Goal: Information Seeking & Learning: Learn about a topic

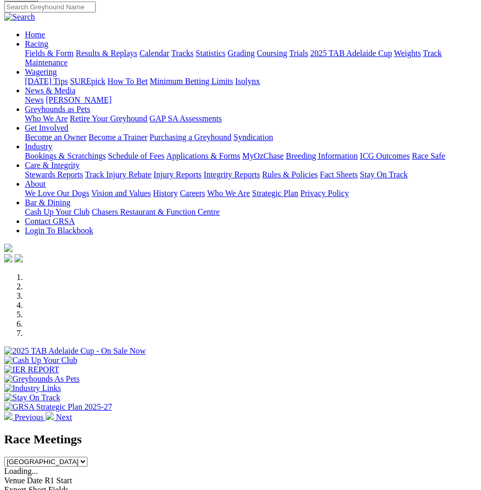
scroll to position [259, 0]
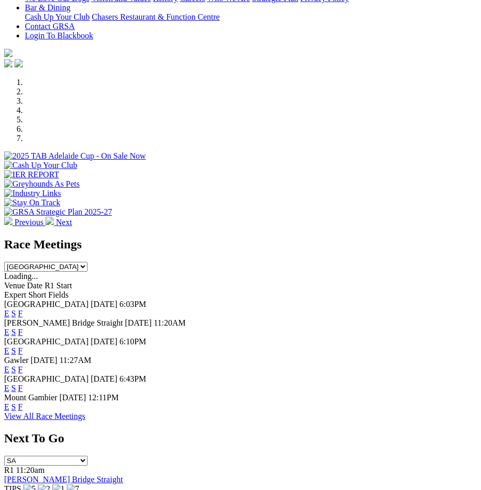
click at [9, 328] on link "E" at bounding box center [6, 332] width 5 height 9
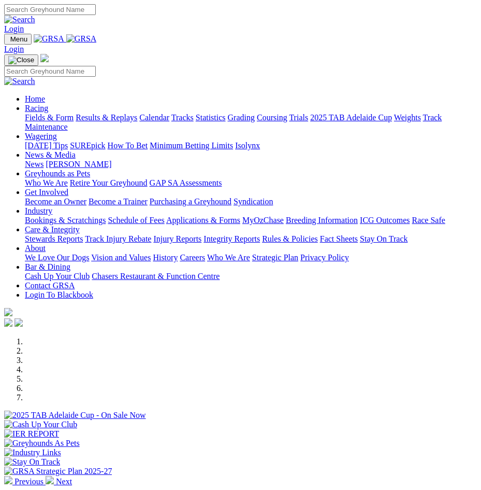
scroll to position [261, 0]
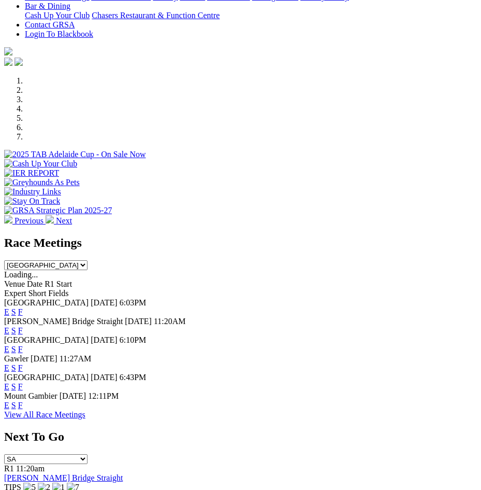
click at [9, 345] on link "E" at bounding box center [6, 349] width 5 height 9
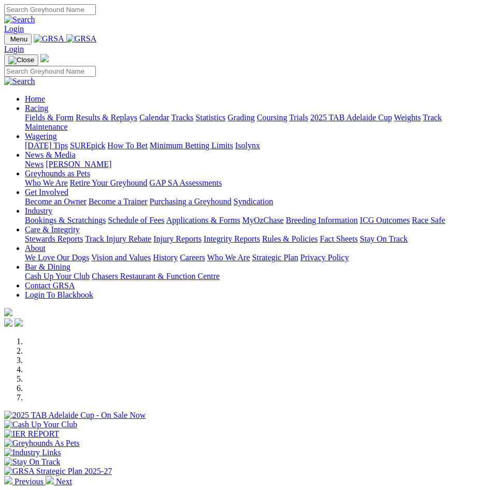
scroll to position [261, 0]
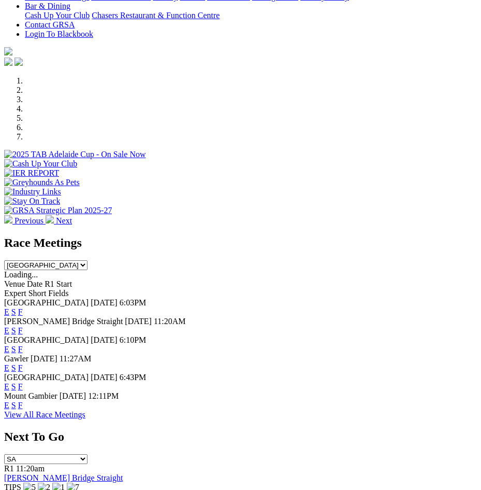
click at [9, 363] on link "E" at bounding box center [6, 367] width 5 height 9
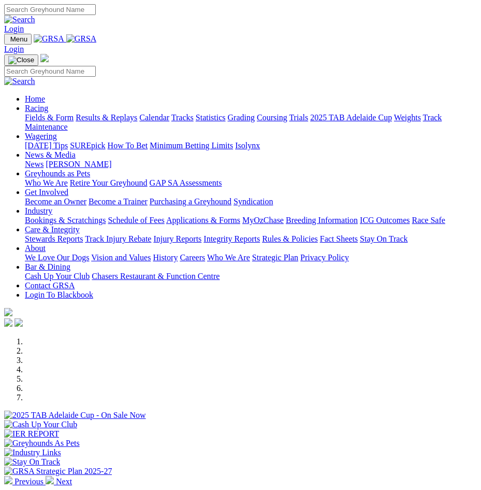
scroll to position [364, 0]
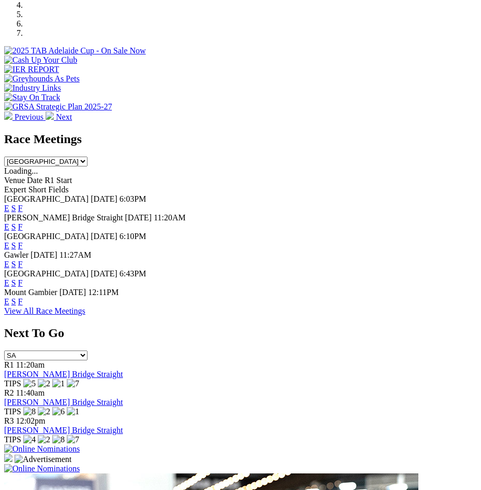
click at [9, 287] on link "E" at bounding box center [6, 282] width 5 height 9
